Goal: Contribute content: Add original content to the website for others to see

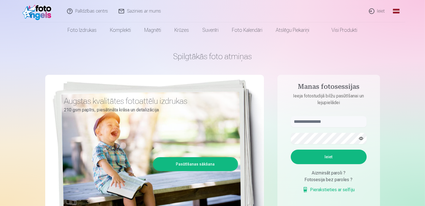
click at [378, 11] on link "Ieiet" at bounding box center [377, 11] width 27 height 22
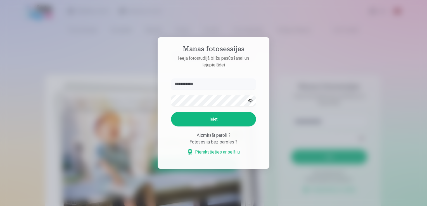
type input "**********"
click at [171, 112] on button "Ieiet" at bounding box center [213, 119] width 85 height 15
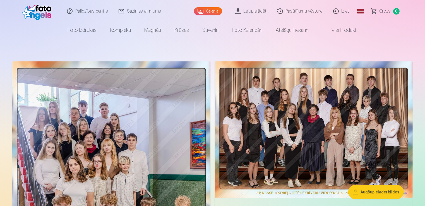
click at [375, 190] on button "Augšupielādēt bildes" at bounding box center [377, 192] width 56 height 15
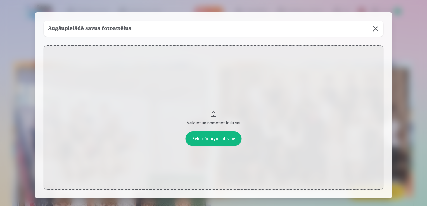
click at [375, 28] on button at bounding box center [376, 29] width 16 height 16
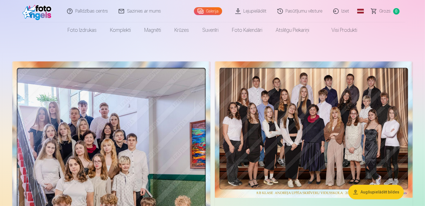
click at [366, 191] on button "Augšupielādēt bildes" at bounding box center [377, 192] width 56 height 15
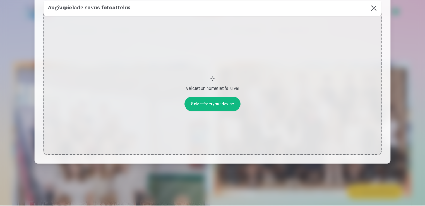
scroll to position [38, 0]
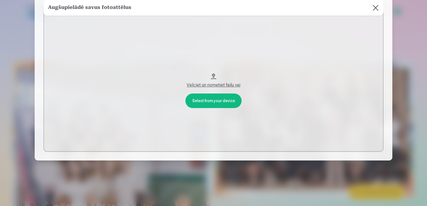
click at [216, 85] on div "Velciet un nometiet failu vai" at bounding box center [213, 85] width 329 height 7
click at [376, 7] on button at bounding box center [376, 8] width 16 height 16
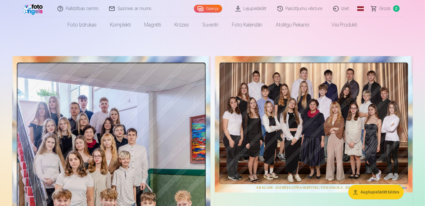
scroll to position [0, 0]
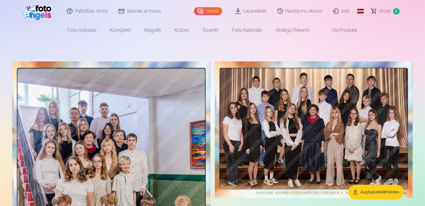
click at [345, 10] on link "Iziet" at bounding box center [342, 11] width 27 height 22
